Goal: Navigation & Orientation: Go to known website

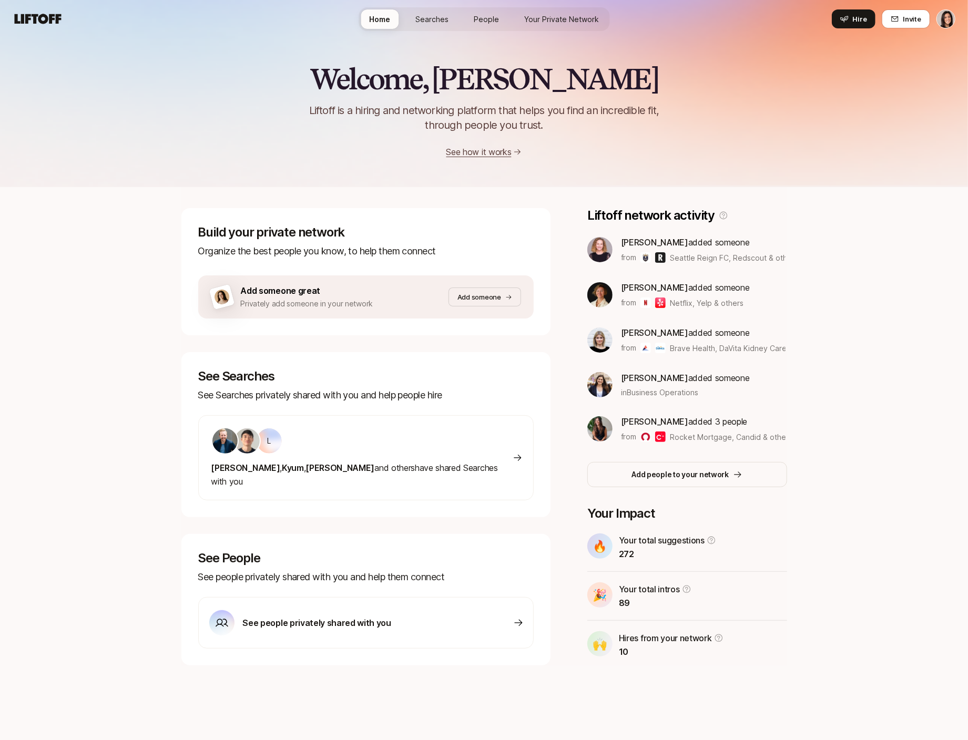
click at [534, 17] on span "Your Private Network" at bounding box center [561, 19] width 75 height 11
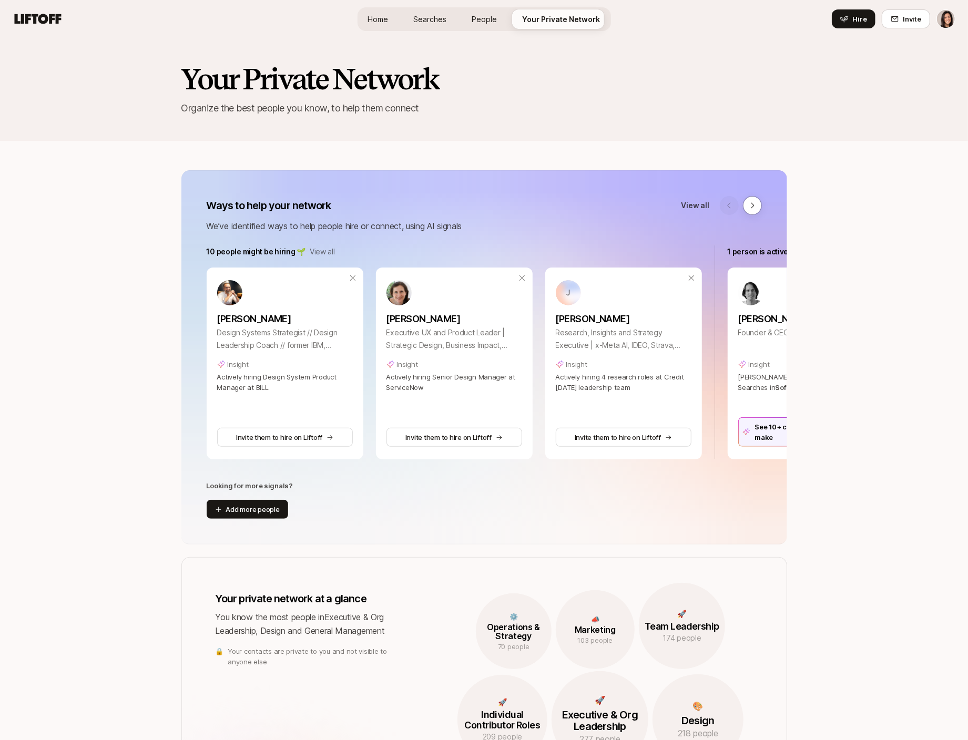
click at [945, 23] on html "Home Searches People Your Private Network Hire Home Searches People Your Privat…" at bounding box center [484, 370] width 968 height 740
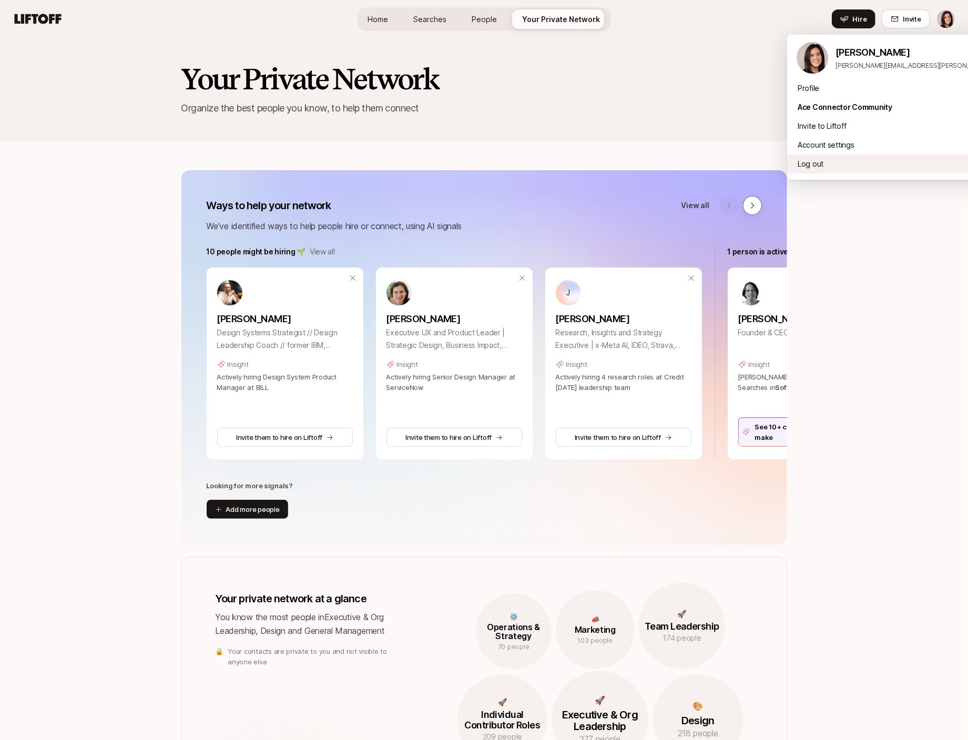
click at [847, 167] on div "Log out" at bounding box center [917, 164] width 260 height 19
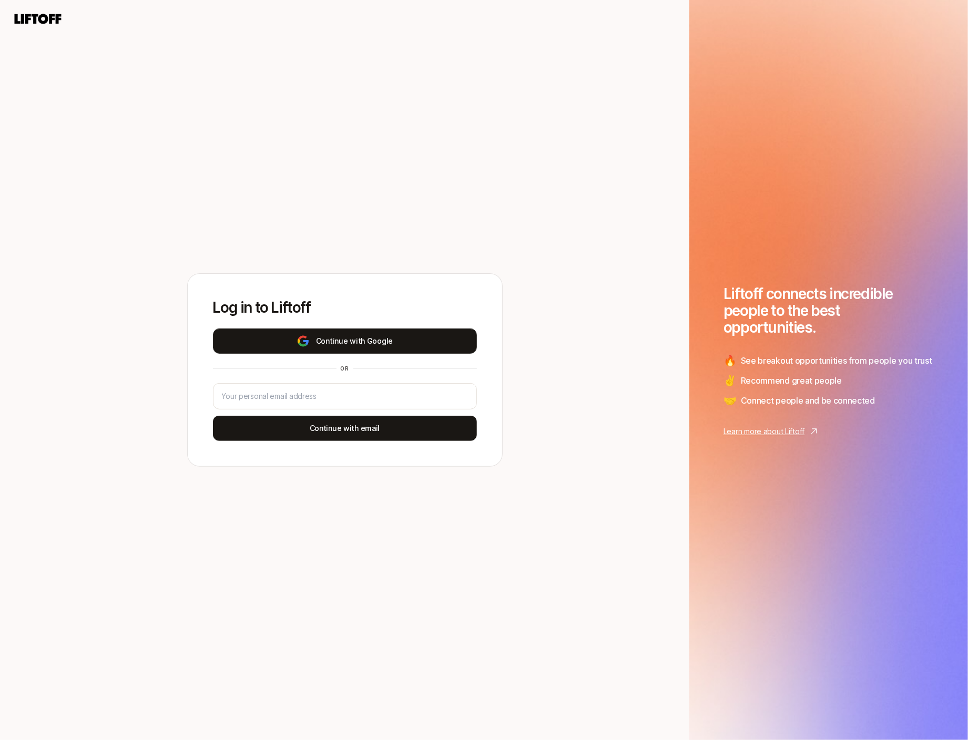
click at [424, 333] on button "Continue with Google" at bounding box center [345, 341] width 264 height 25
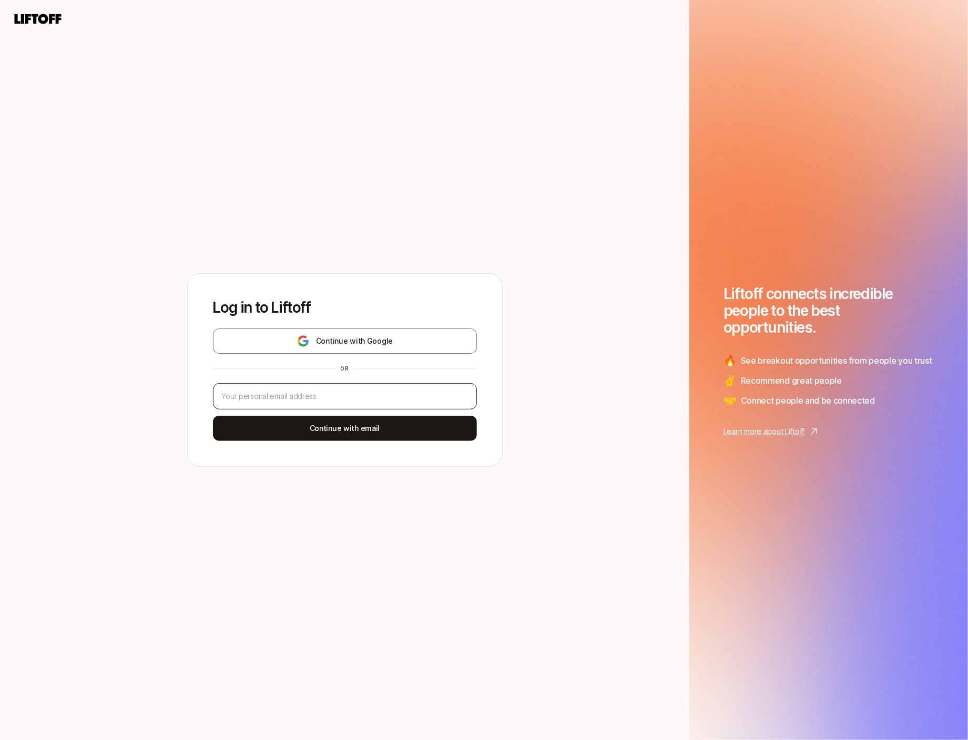
click at [277, 390] on div at bounding box center [345, 396] width 264 height 26
